Goal: Task Accomplishment & Management: Manage account settings

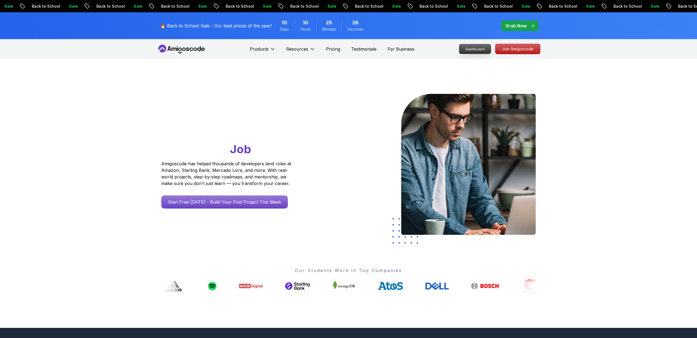
click at [480, 49] on p "Dashboard" at bounding box center [474, 48] width 31 height 9
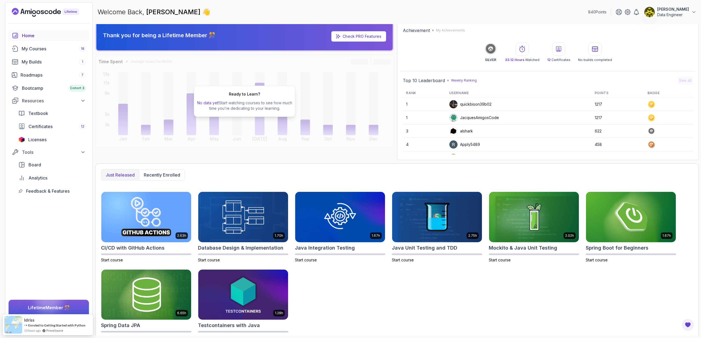
scroll to position [7, 0]
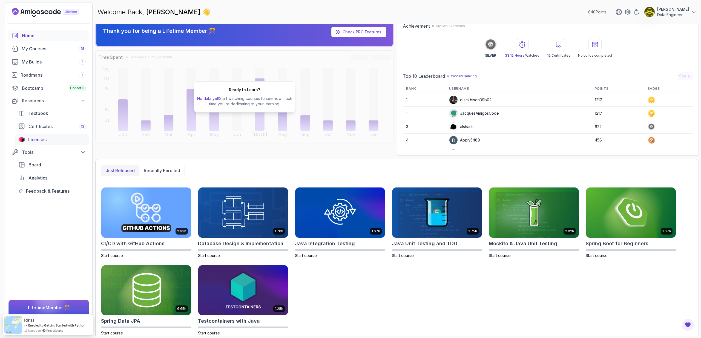
click at [49, 142] on div "Licenses" at bounding box center [56, 139] width 57 height 7
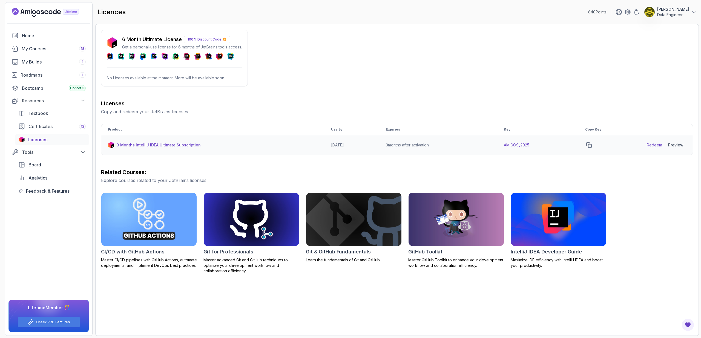
click at [654, 146] on link "Redeem" at bounding box center [654, 144] width 15 height 5
click at [524, 144] on td "AMIGOS_2025" at bounding box center [537, 145] width 81 height 20
click at [591, 144] on icon "copy-button" at bounding box center [588, 144] width 5 height 5
click at [678, 146] on div "Preview" at bounding box center [675, 144] width 15 height 5
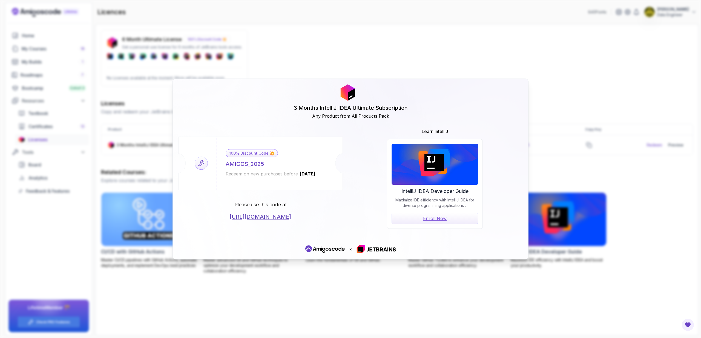
click at [251, 165] on div "AMIGOS_2025" at bounding box center [245, 164] width 38 height 8
click at [202, 164] on icon at bounding box center [200, 162] width 5 height 5
click at [246, 166] on div "AMIGOS_2025" at bounding box center [245, 164] width 38 height 8
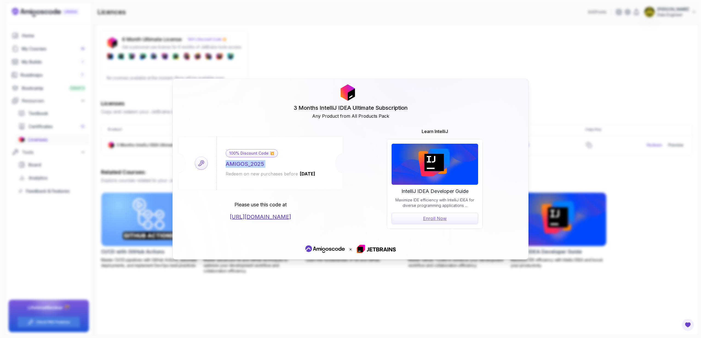
click at [246, 166] on div "AMIGOS_2025" at bounding box center [245, 164] width 38 height 8
click at [425, 97] on div "3 Months IntelliJ IDEA Ultimate Subscription Any Product from All Products Pack" at bounding box center [350, 101] width 344 height 35
click at [560, 130] on div "3 Months IntelliJ IDEA Ultimate Subscription Any Product from All Products Pack…" at bounding box center [350, 169] width 701 height 338
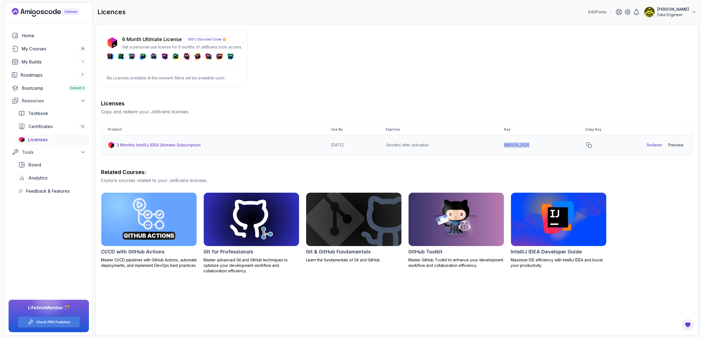
drag, startPoint x: 509, startPoint y: 144, endPoint x: 537, endPoint y: 145, distance: 28.5
click at [537, 145] on td "AMIGOS_2025" at bounding box center [537, 145] width 81 height 20
drag, startPoint x: 390, startPoint y: 144, endPoint x: 445, endPoint y: 145, distance: 54.2
click at [445, 145] on td "3 months after activation" at bounding box center [438, 145] width 118 height 20
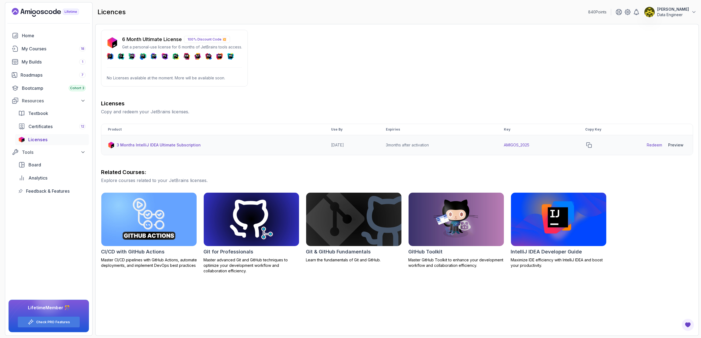
click at [530, 145] on td "AMIGOS_2025" at bounding box center [537, 145] width 81 height 20
copy td "AMIGOS_2025"
click at [435, 80] on div "6 Month Ultimate License 100% Discount Code 💥 Get a personal-use license for 6 …" at bounding box center [397, 152] width 592 height 244
click at [513, 131] on th "Key" at bounding box center [537, 129] width 81 height 11
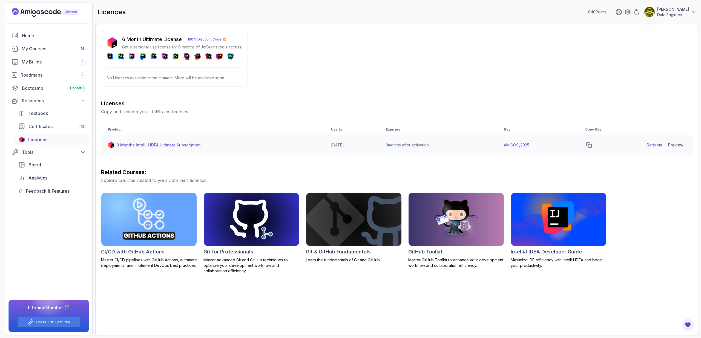
click at [658, 146] on link "Redeem" at bounding box center [654, 144] width 15 height 5
click at [517, 145] on td "AMIGOS_2025" at bounding box center [537, 145] width 81 height 20
copy td "AMIGOS_2025"
click at [336, 86] on div "6 Month Ultimate License 100% Discount Code 💥 Get a personal-use license for 6 …" at bounding box center [397, 152] width 592 height 244
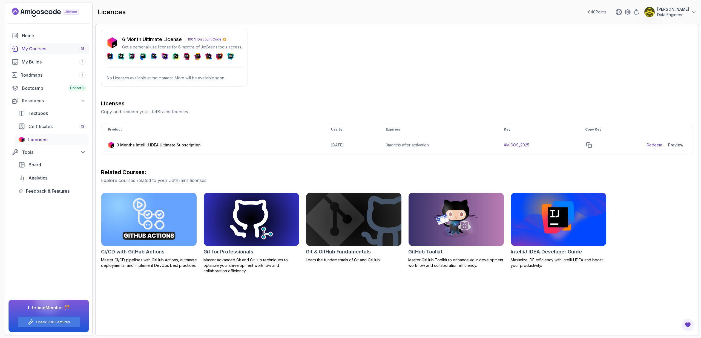
click at [55, 50] on div "My Courses 18" at bounding box center [54, 48] width 64 height 7
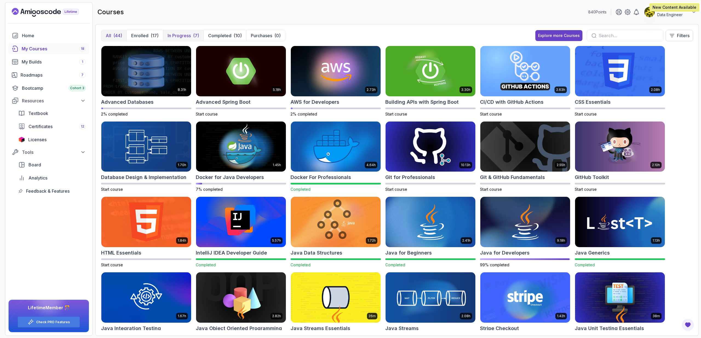
click at [182, 38] on p "In Progress" at bounding box center [179, 35] width 23 height 7
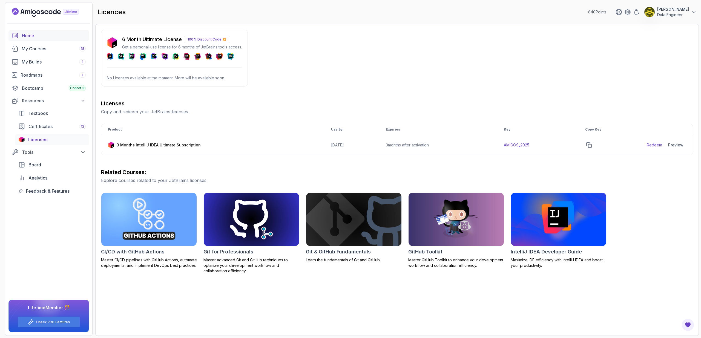
click at [53, 36] on div "Home" at bounding box center [54, 35] width 64 height 7
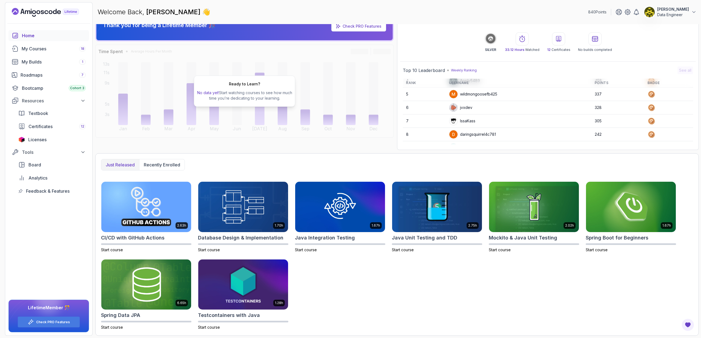
scroll to position [77, 0]
click at [48, 73] on div "Roadmaps 7" at bounding box center [53, 75] width 65 height 7
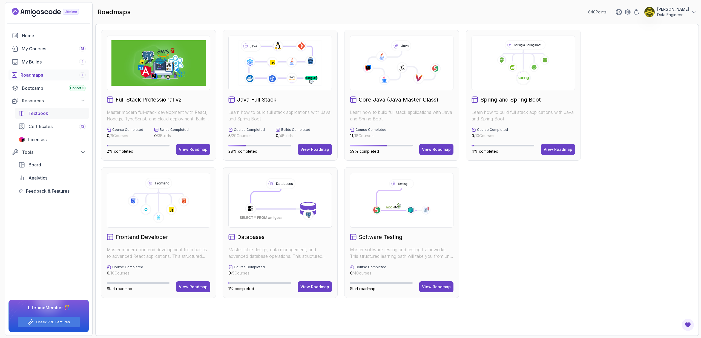
click at [58, 112] on div "Textbook" at bounding box center [56, 113] width 57 height 7
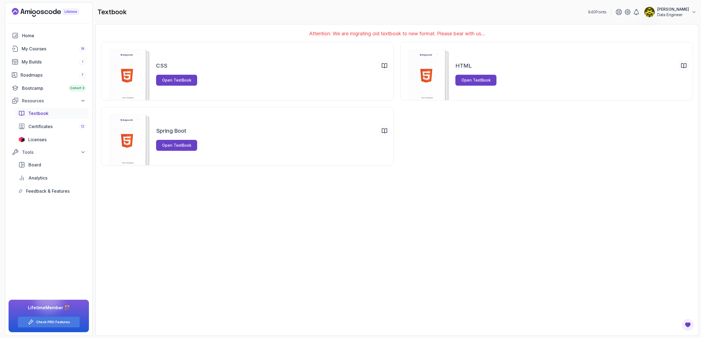
click at [393, 33] on p "Attention: We are migrating old textbook to new format. Please bear with us..." at bounding box center [397, 34] width 592 height 8
click at [45, 176] on span "Analytics" at bounding box center [37, 178] width 19 height 7
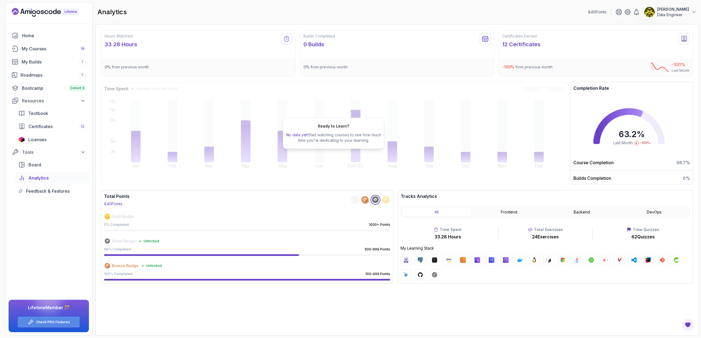
click at [65, 323] on link "Check PRO Features" at bounding box center [53, 322] width 34 height 4
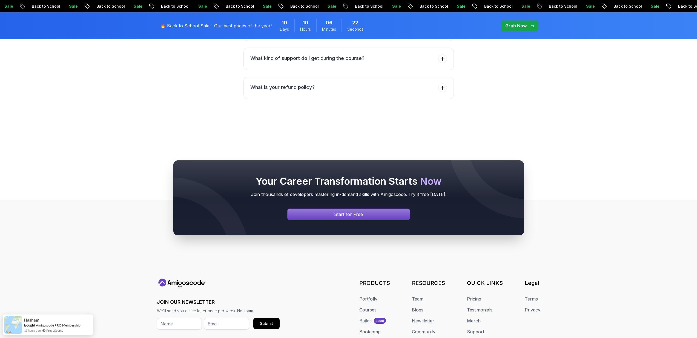
scroll to position [1277, 0]
